Goal: Complete application form

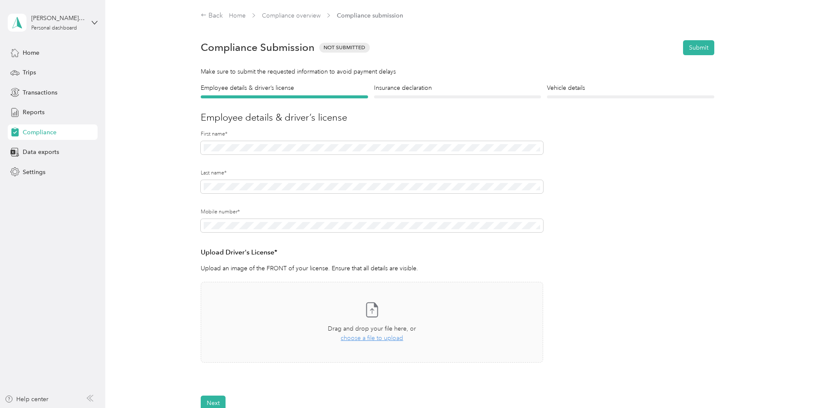
scroll to position [127, 0]
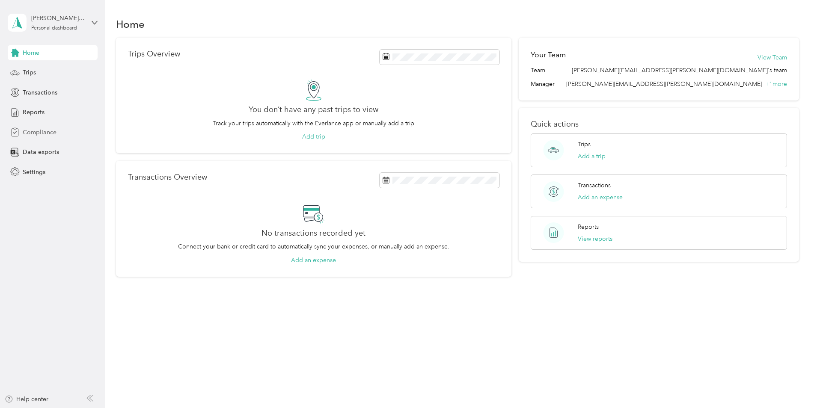
click at [45, 135] on span "Compliance" at bounding box center [40, 132] width 34 height 9
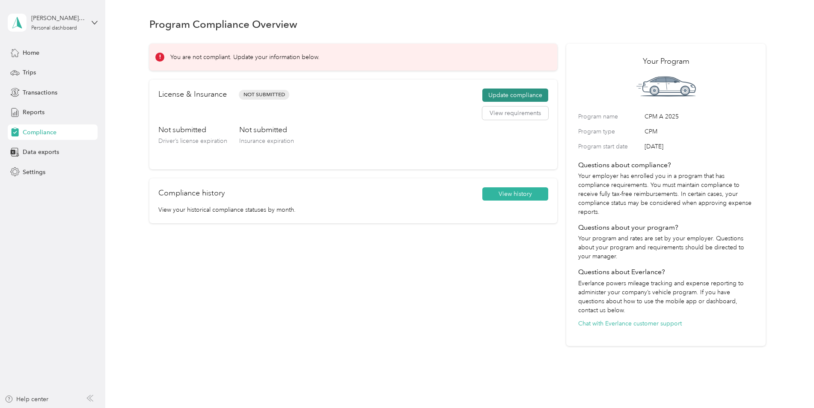
click at [519, 92] on button "Update compliance" at bounding box center [515, 96] width 66 height 14
